Goal: Information Seeking & Learning: Learn about a topic

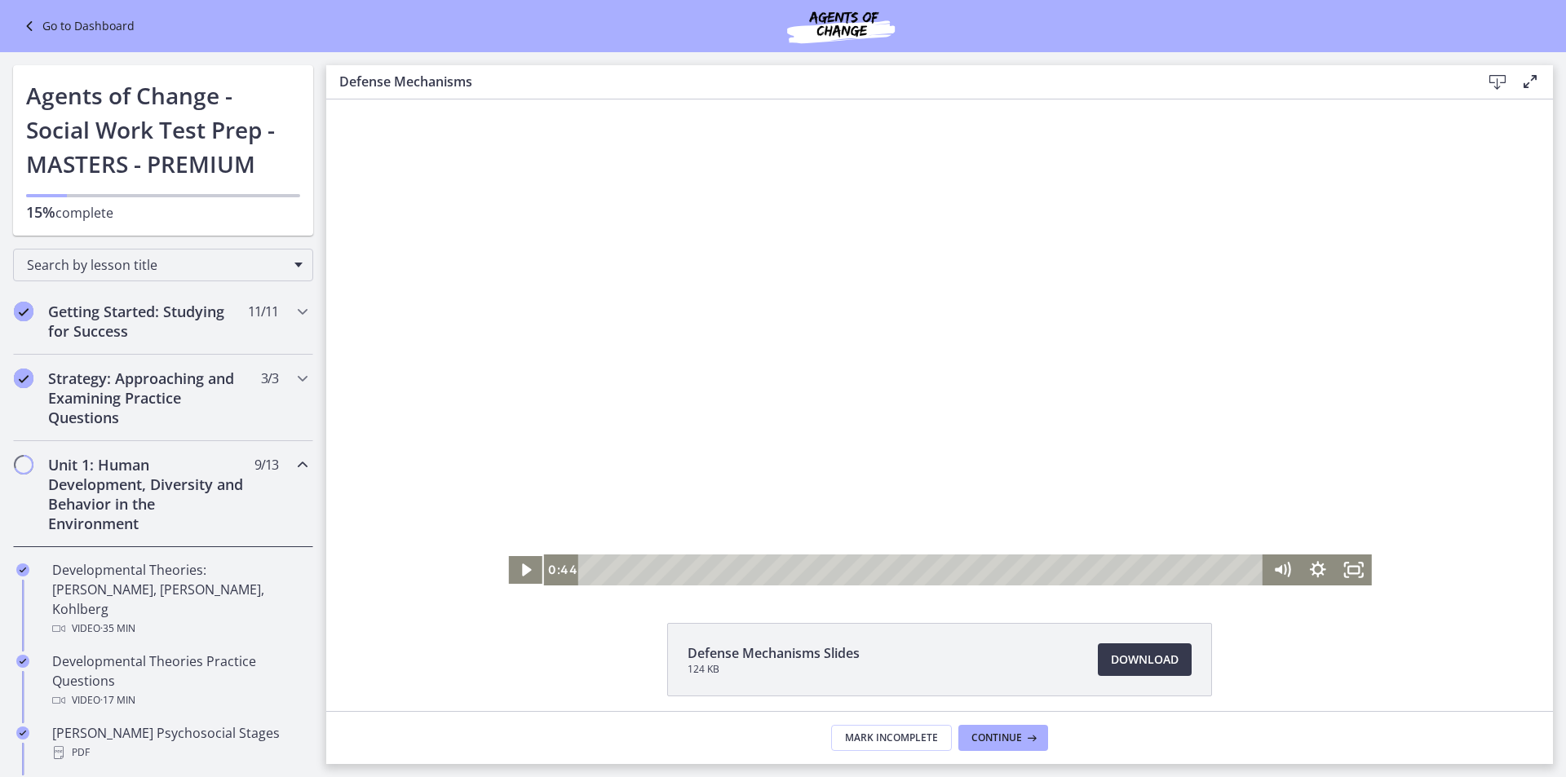
scroll to position [494, 0]
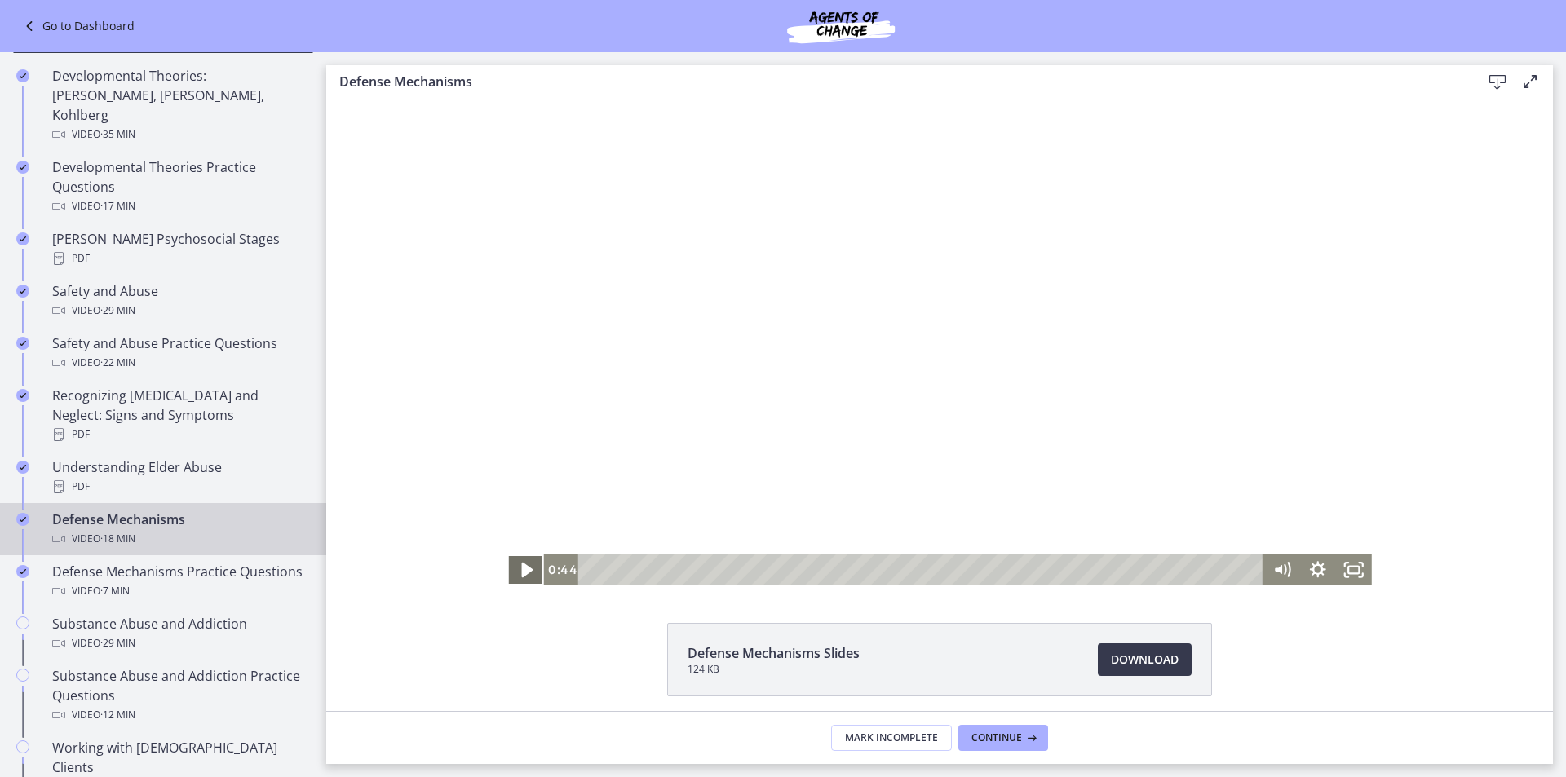
click at [522, 568] on icon "Play Video" at bounding box center [527, 570] width 11 height 15
click at [521, 568] on icon "Pause" at bounding box center [526, 569] width 10 height 11
click at [522, 568] on icon "Play Video" at bounding box center [527, 570] width 11 height 15
click at [521, 568] on icon "Pause" at bounding box center [526, 569] width 10 height 11
click at [522, 568] on icon "Play Video" at bounding box center [527, 570] width 11 height 15
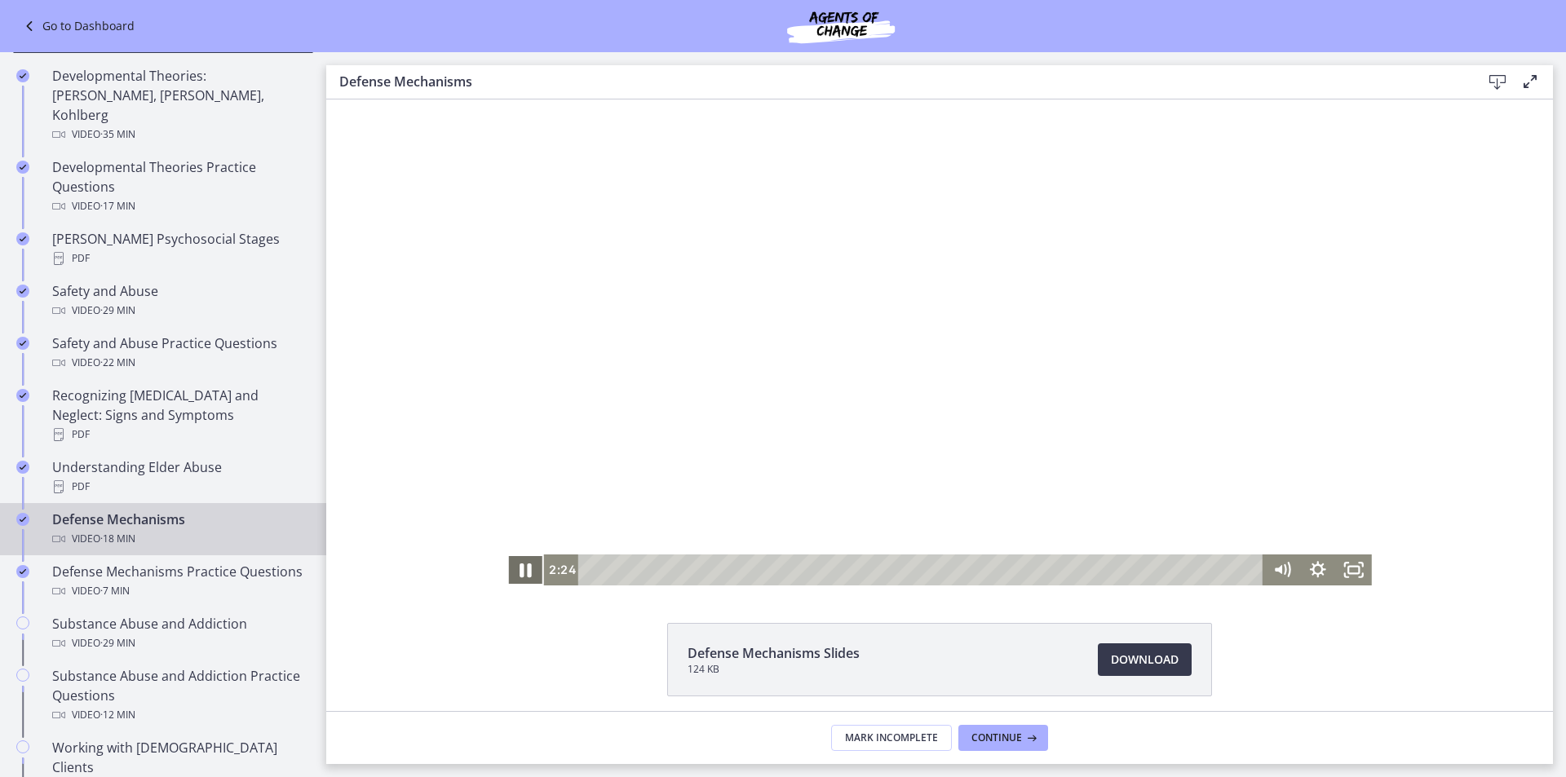
click at [520, 568] on icon "Pause" at bounding box center [526, 570] width 12 height 14
click at [522, 568] on icon "Play Video" at bounding box center [527, 570] width 11 height 15
click at [521, 568] on icon "Pause" at bounding box center [526, 569] width 10 height 11
click at [509, 590] on div "Defense Mechanisms Slides 124 KB Download Opens in a new window" at bounding box center [939, 405] width 1226 height 612
click at [520, 562] on icon "Play Video" at bounding box center [527, 570] width 36 height 31
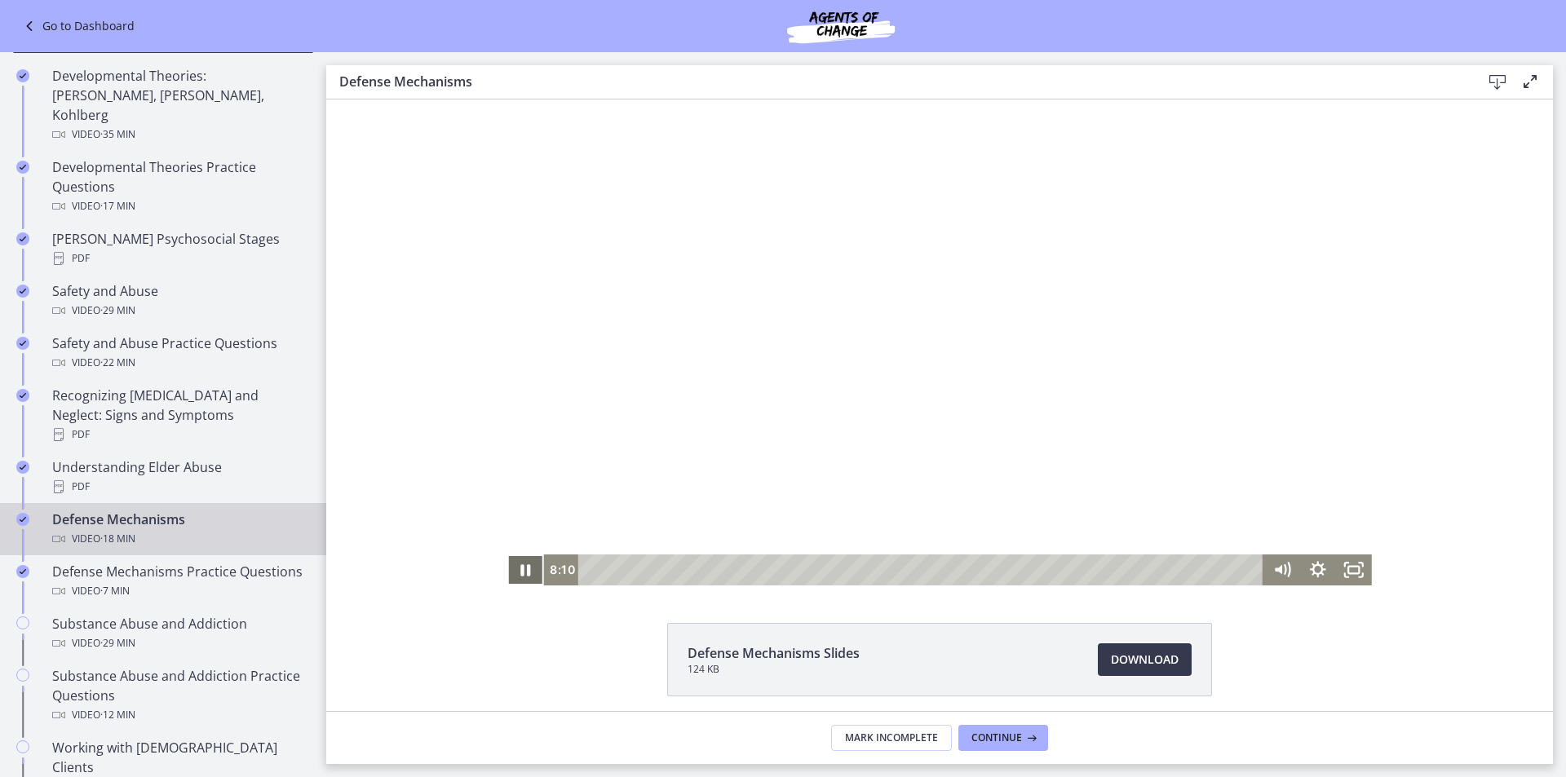
click at [519, 576] on icon "Pause" at bounding box center [525, 570] width 36 height 31
click at [519, 576] on icon "Play Video" at bounding box center [527, 570] width 36 height 31
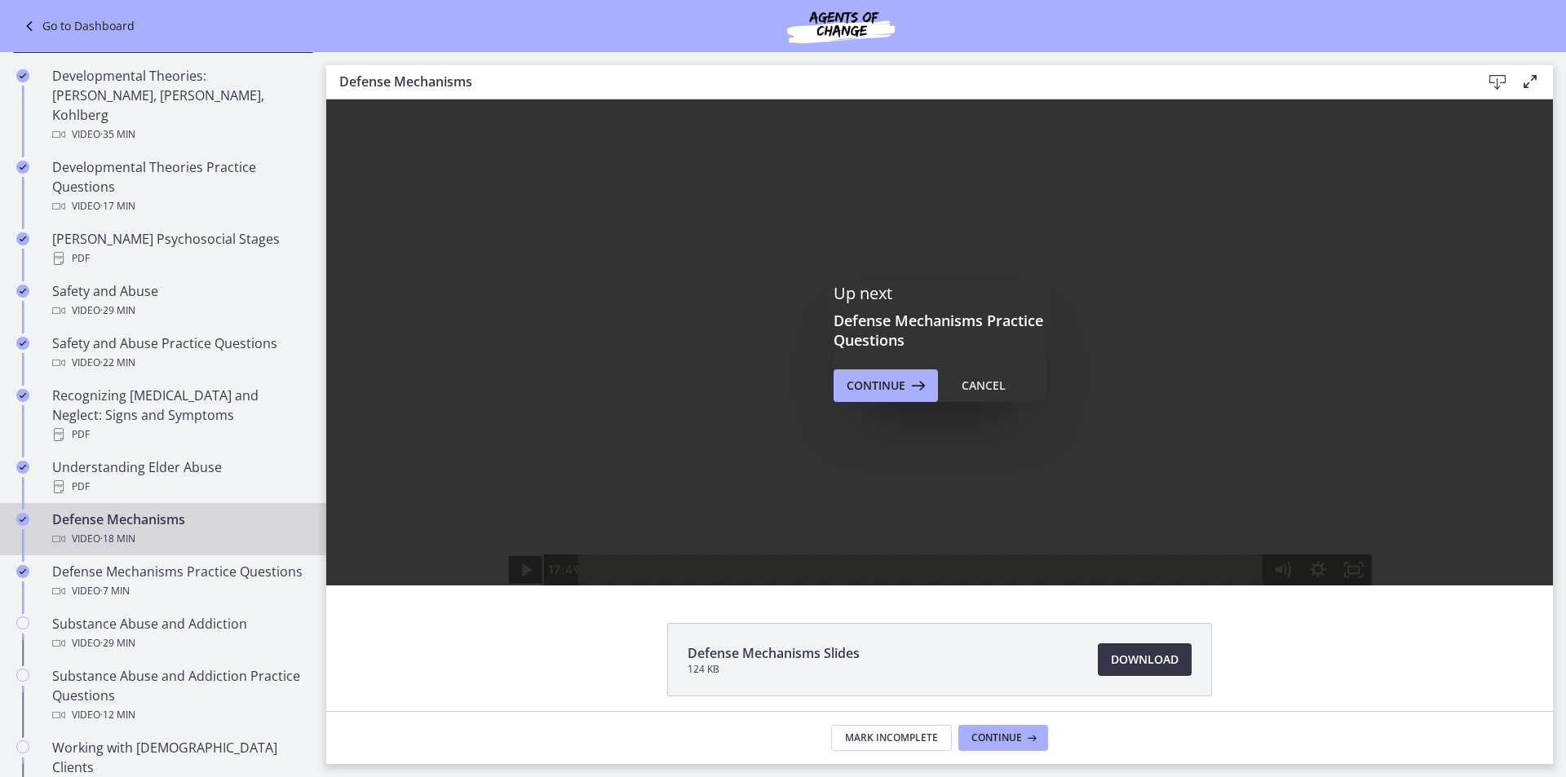
click at [1161, 656] on span "Download Opens in a new window" at bounding box center [1145, 660] width 68 height 20
